Goal: Navigation & Orientation: Understand site structure

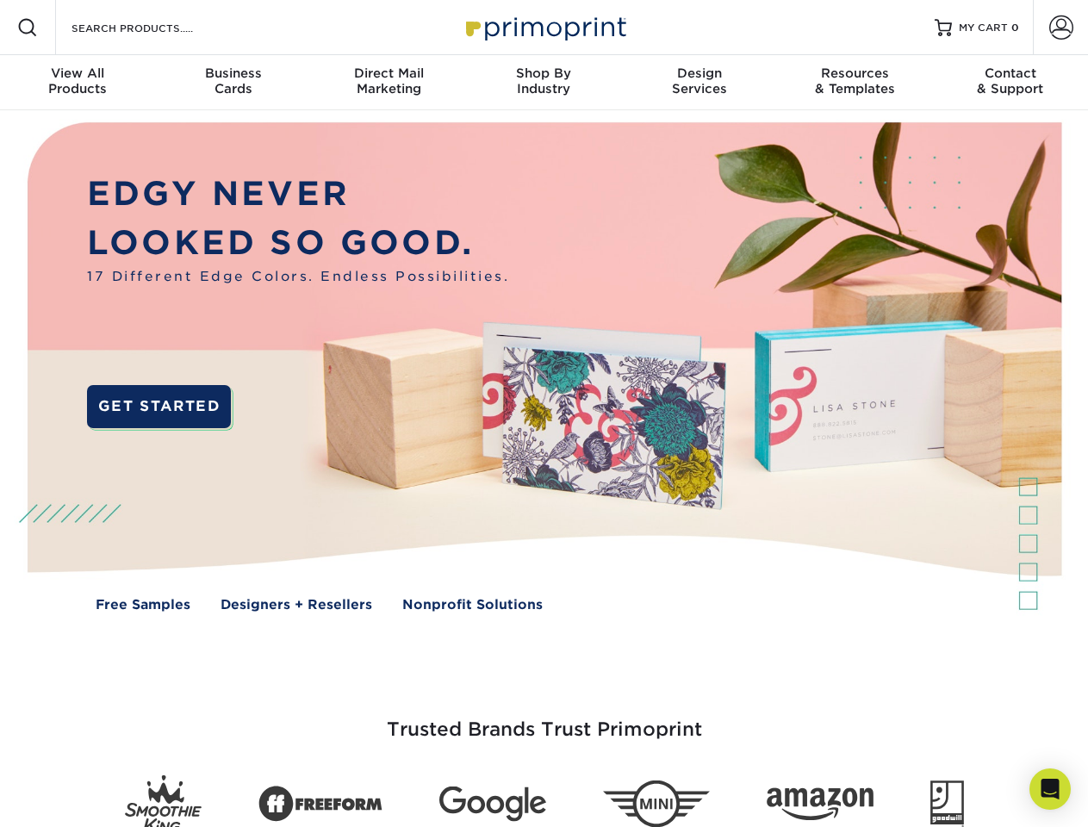
click at [543, 413] on img at bounding box center [543, 379] width 1077 height 538
click at [28, 28] on span at bounding box center [27, 27] width 21 height 21
click at [1060, 28] on span at bounding box center [1061, 28] width 24 height 24
click at [78, 83] on div "View All Products" at bounding box center [77, 80] width 155 height 31
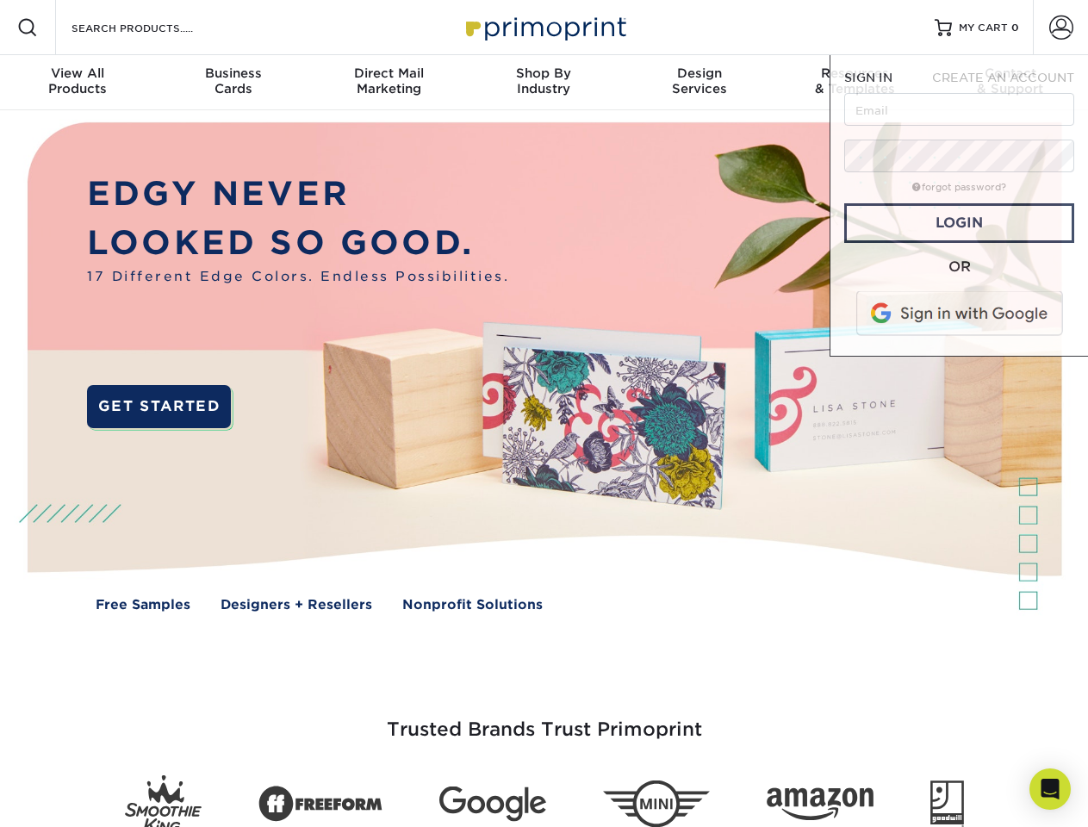
click at [233, 83] on div "Business Cards" at bounding box center [232, 80] width 155 height 31
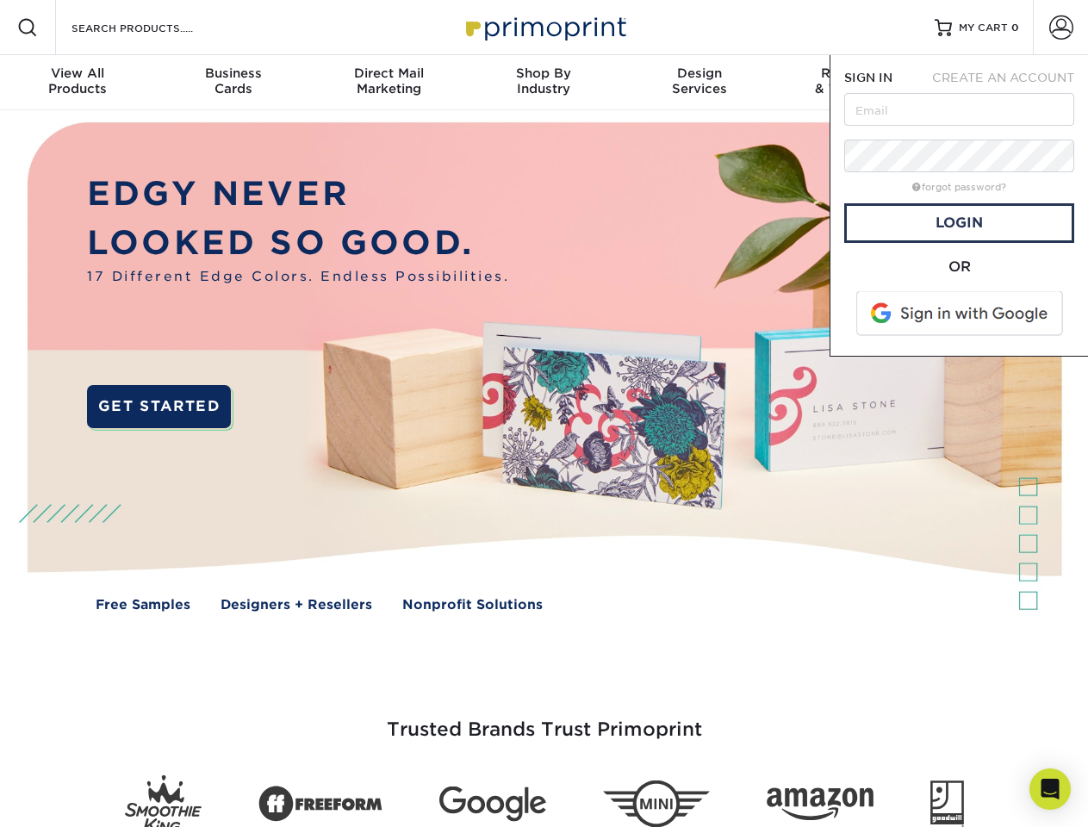
click at [388, 83] on div "Direct Mail Marketing" at bounding box center [388, 80] width 155 height 31
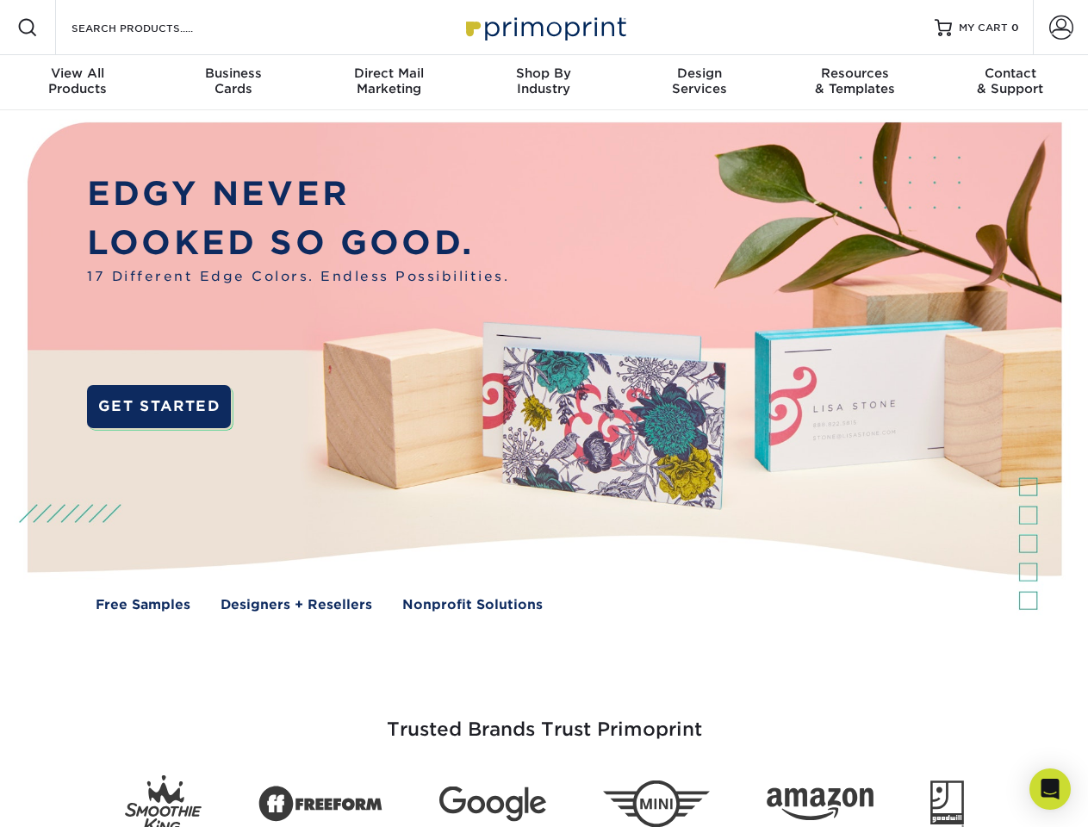
click at [543, 83] on div "Shop By Industry" at bounding box center [543, 80] width 155 height 31
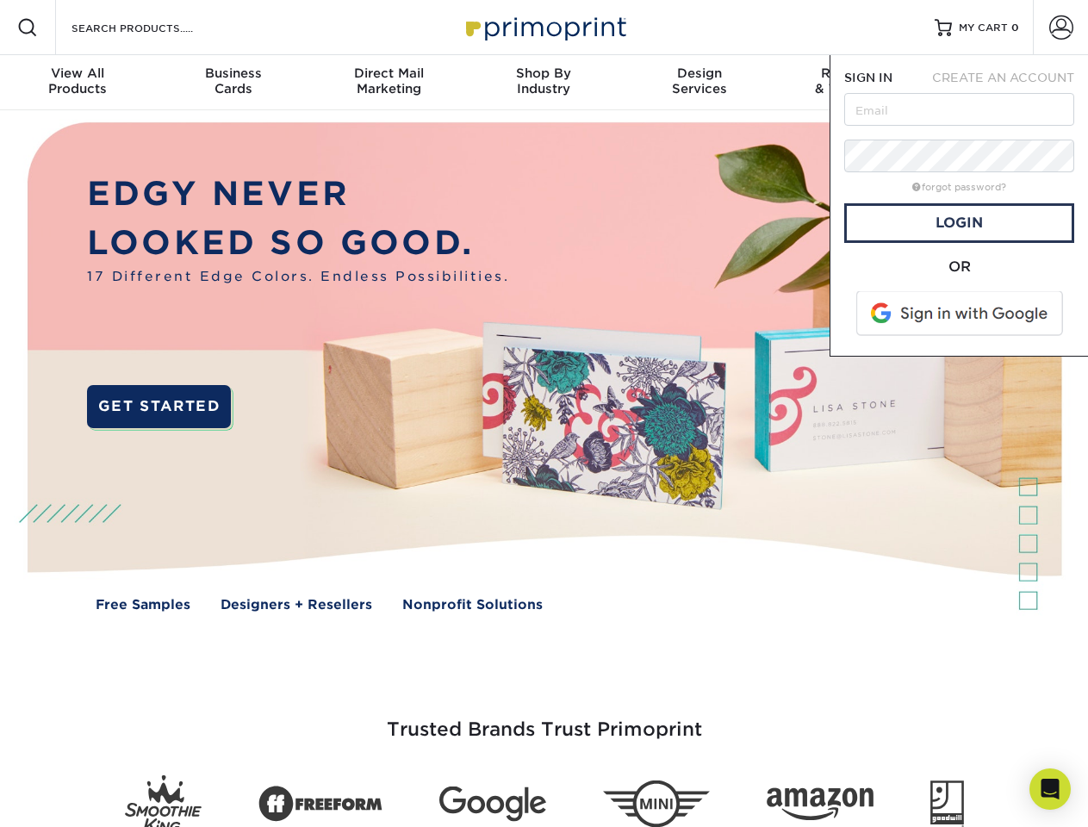
click at [699, 83] on div "Design Services" at bounding box center [699, 80] width 155 height 31
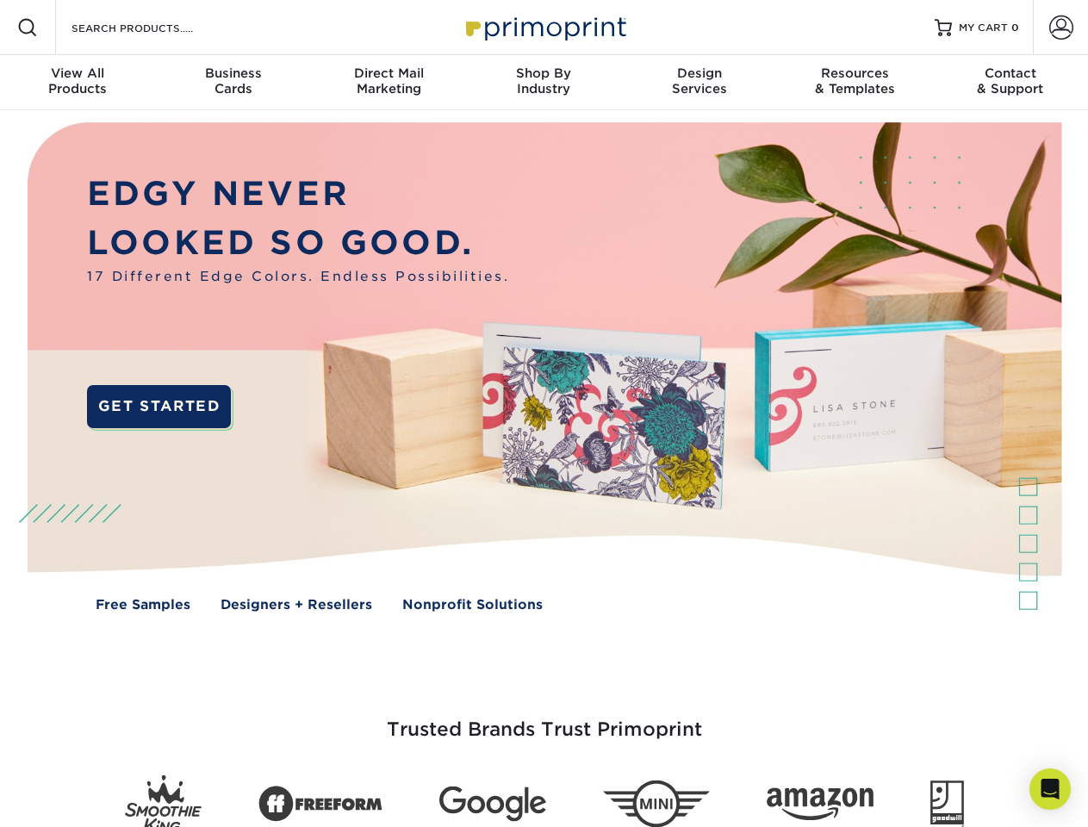
click at [854, 83] on span "SIGN IN" at bounding box center [868, 78] width 48 height 14
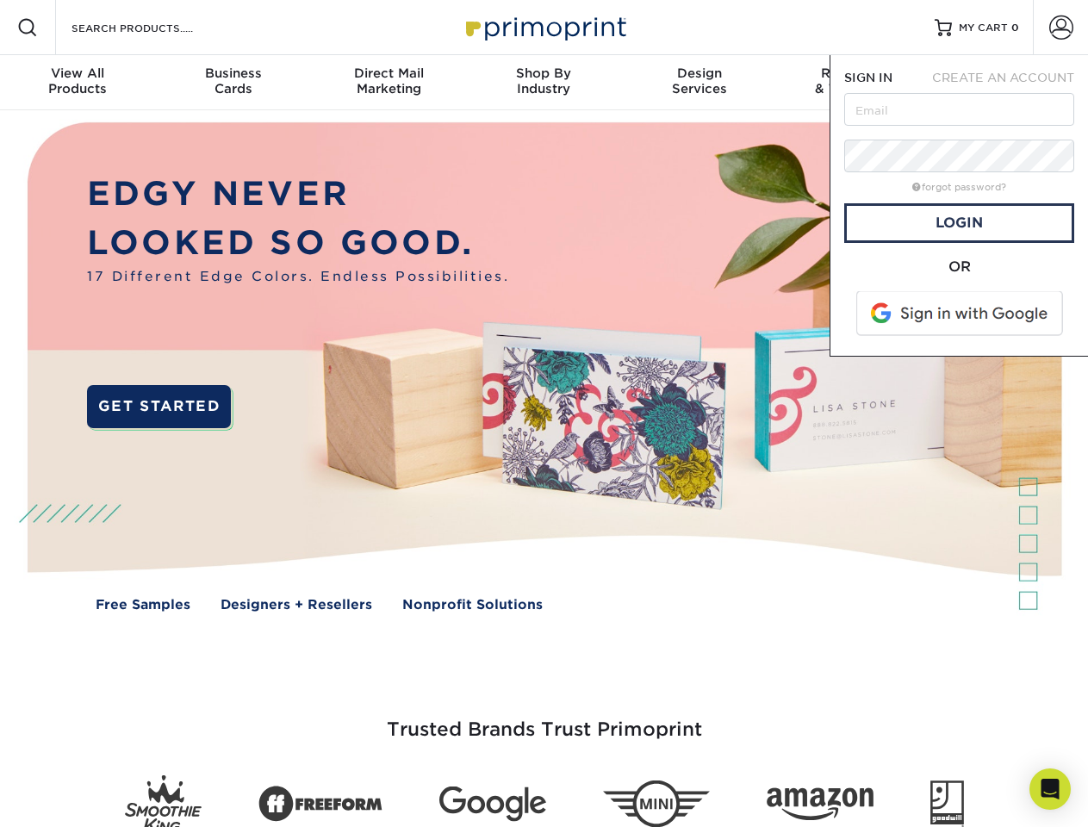
click at [1010, 83] on div "Contact & Support" at bounding box center [1010, 80] width 155 height 31
